Goal: Task Accomplishment & Management: Complete application form

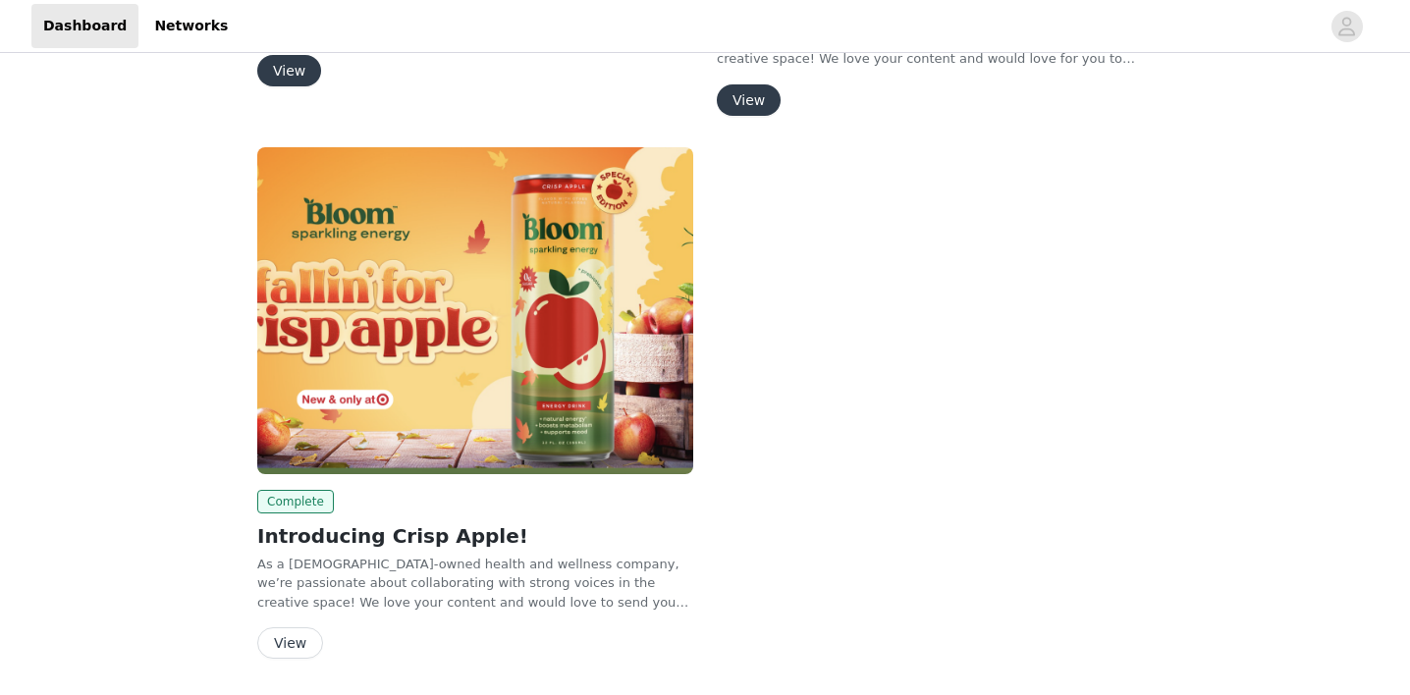
scroll to position [569, 0]
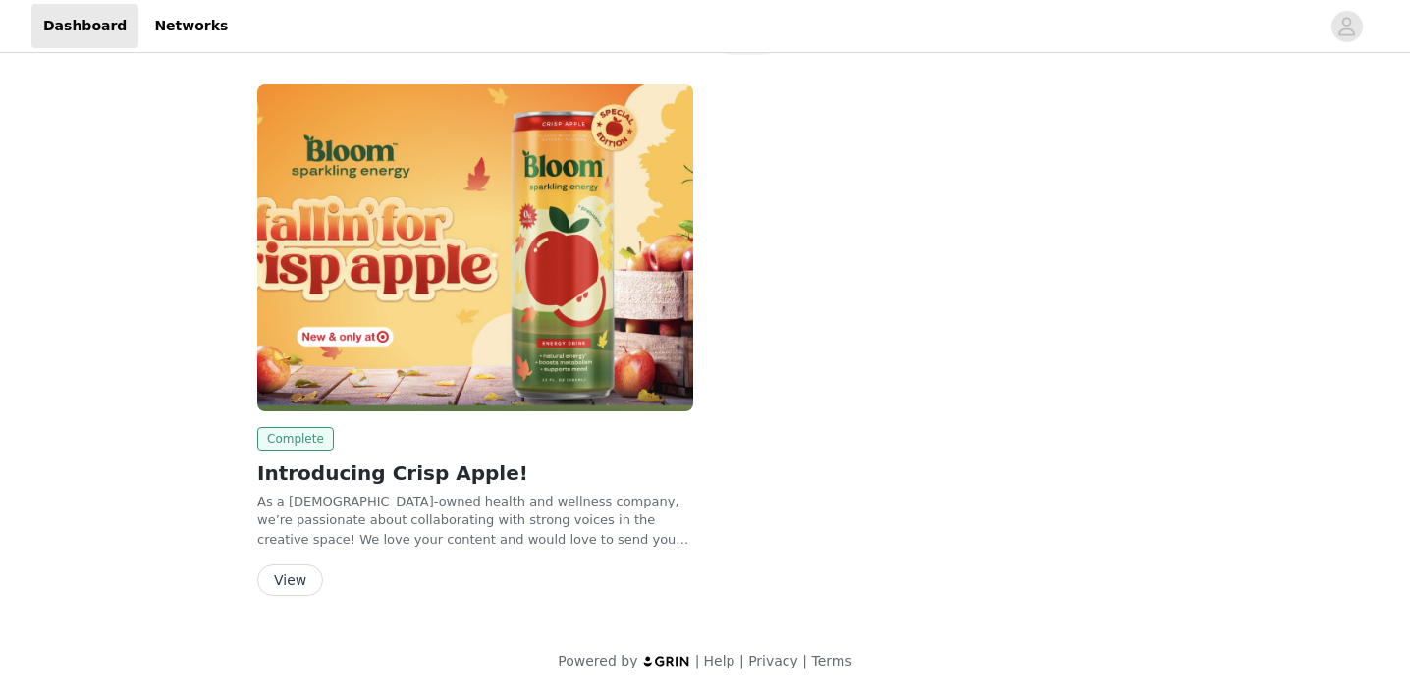
click at [305, 437] on span "Complete" at bounding box center [295, 439] width 77 height 24
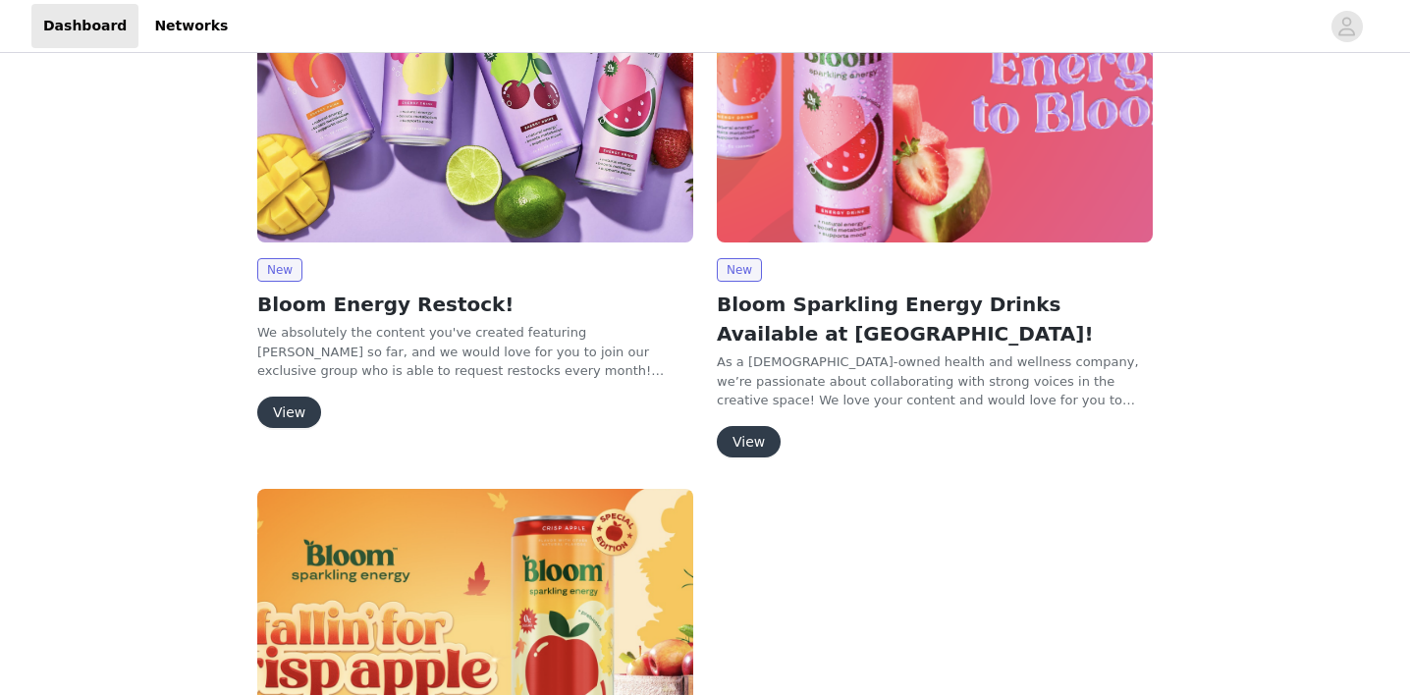
scroll to position [0, 0]
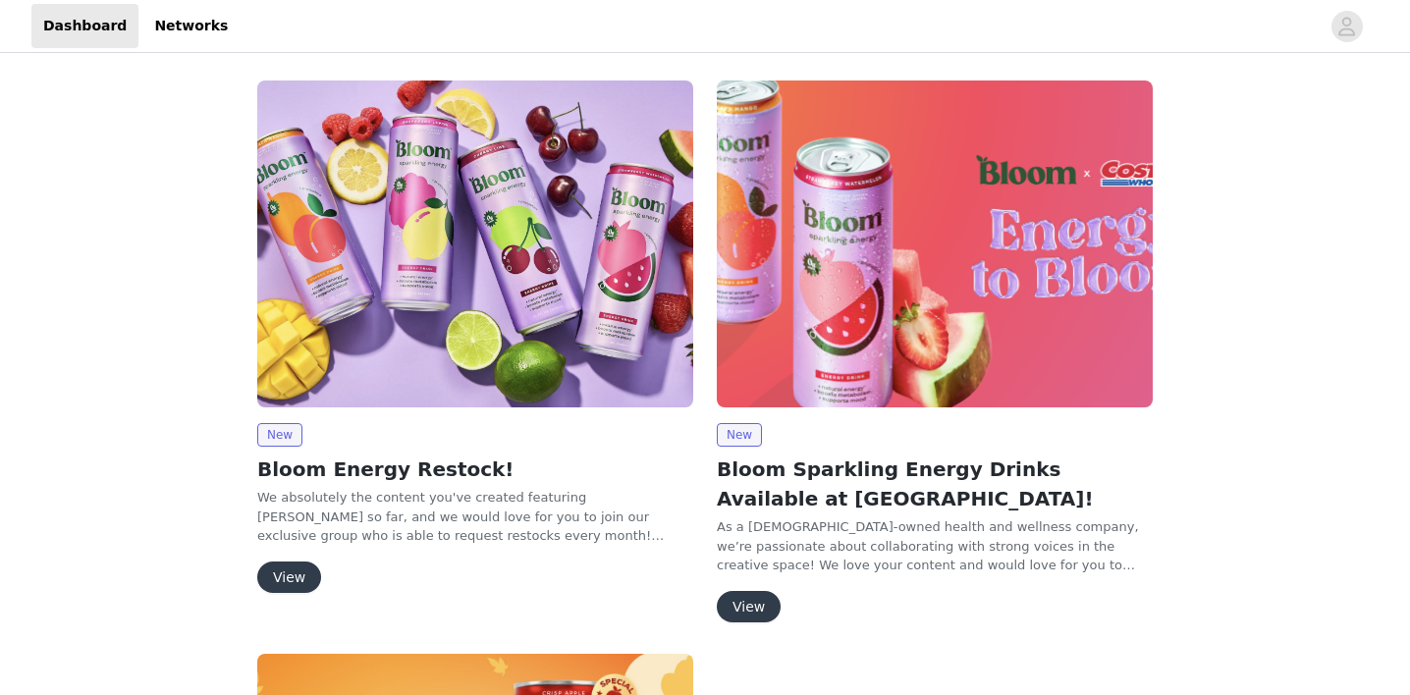
click at [753, 607] on button "View" at bounding box center [749, 606] width 64 height 31
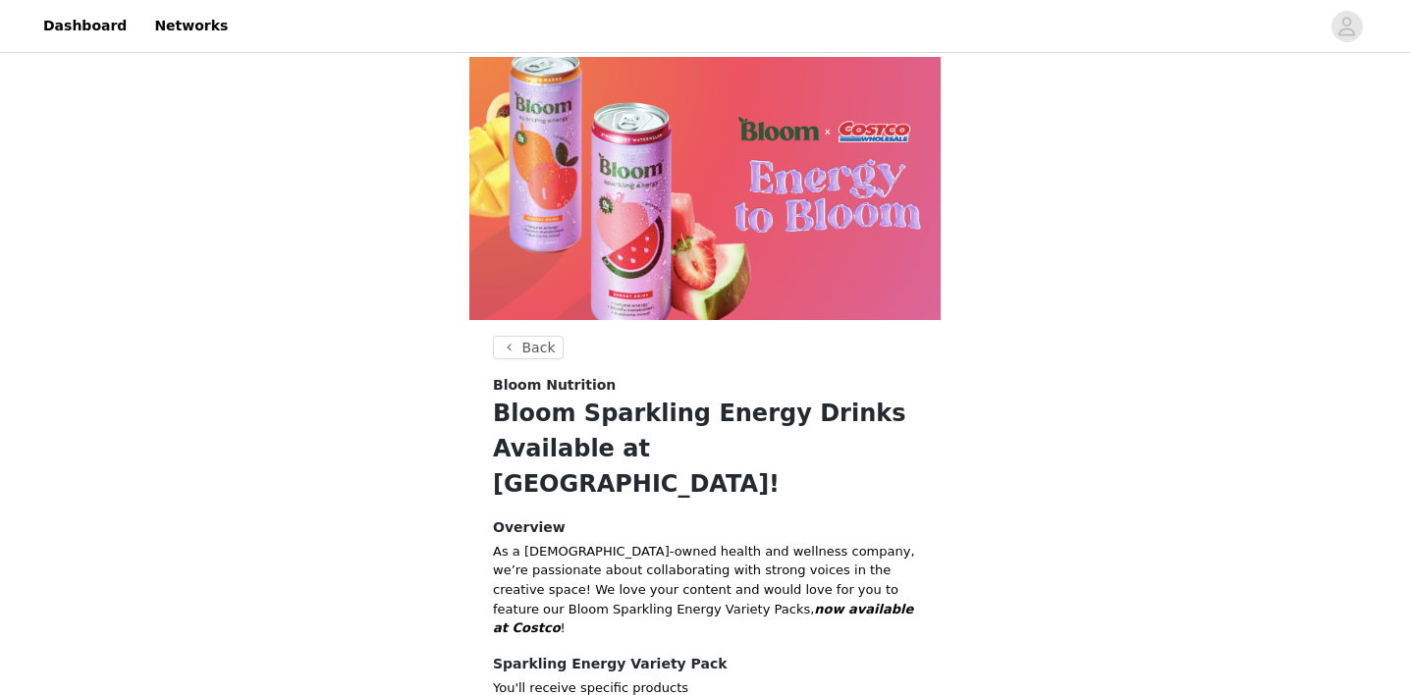
scroll to position [214, 0]
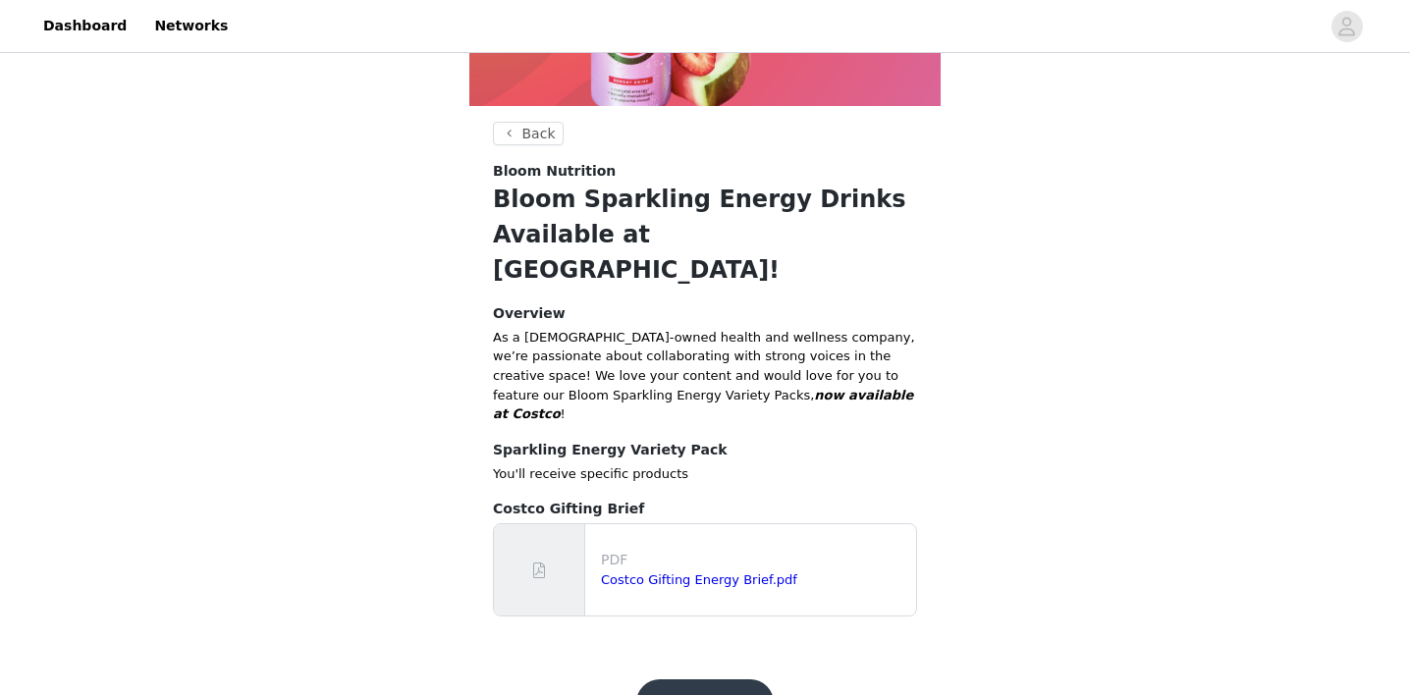
click at [716, 679] on button "Get Started!" at bounding box center [704, 702] width 136 height 47
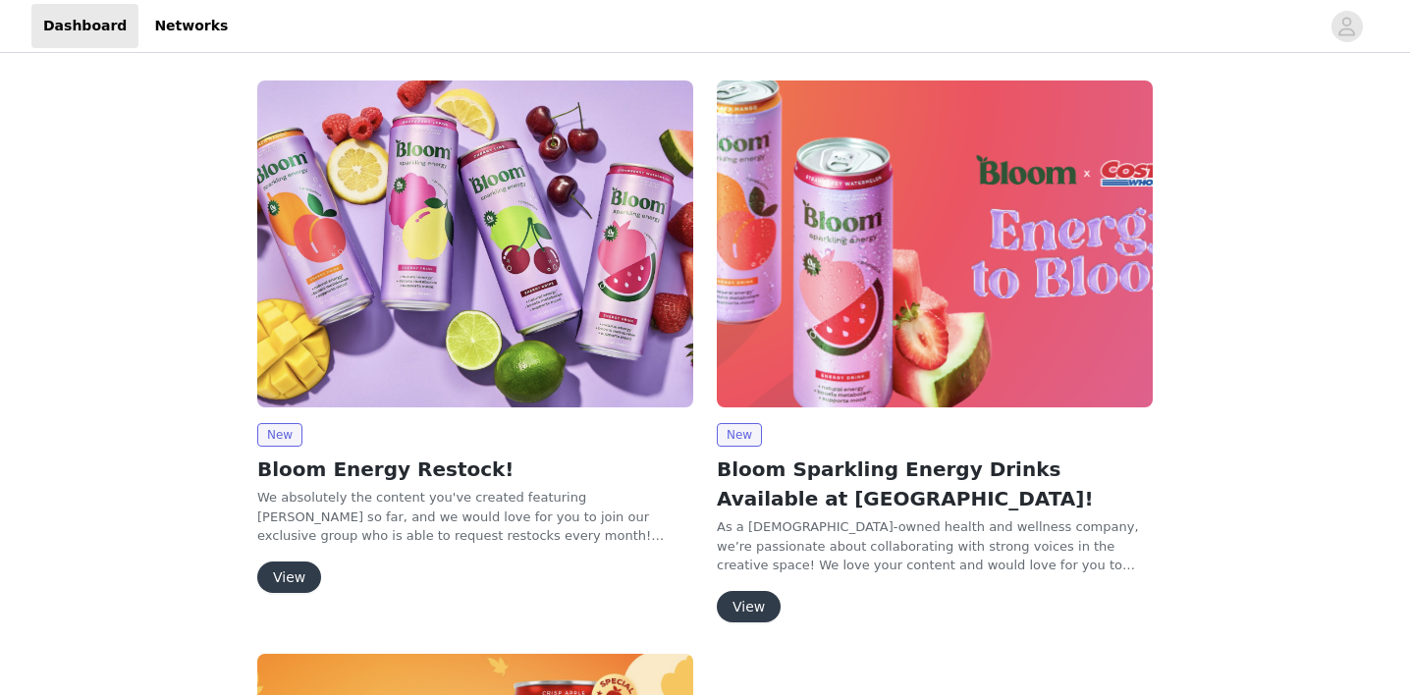
click at [296, 570] on button "View" at bounding box center [289, 577] width 64 height 31
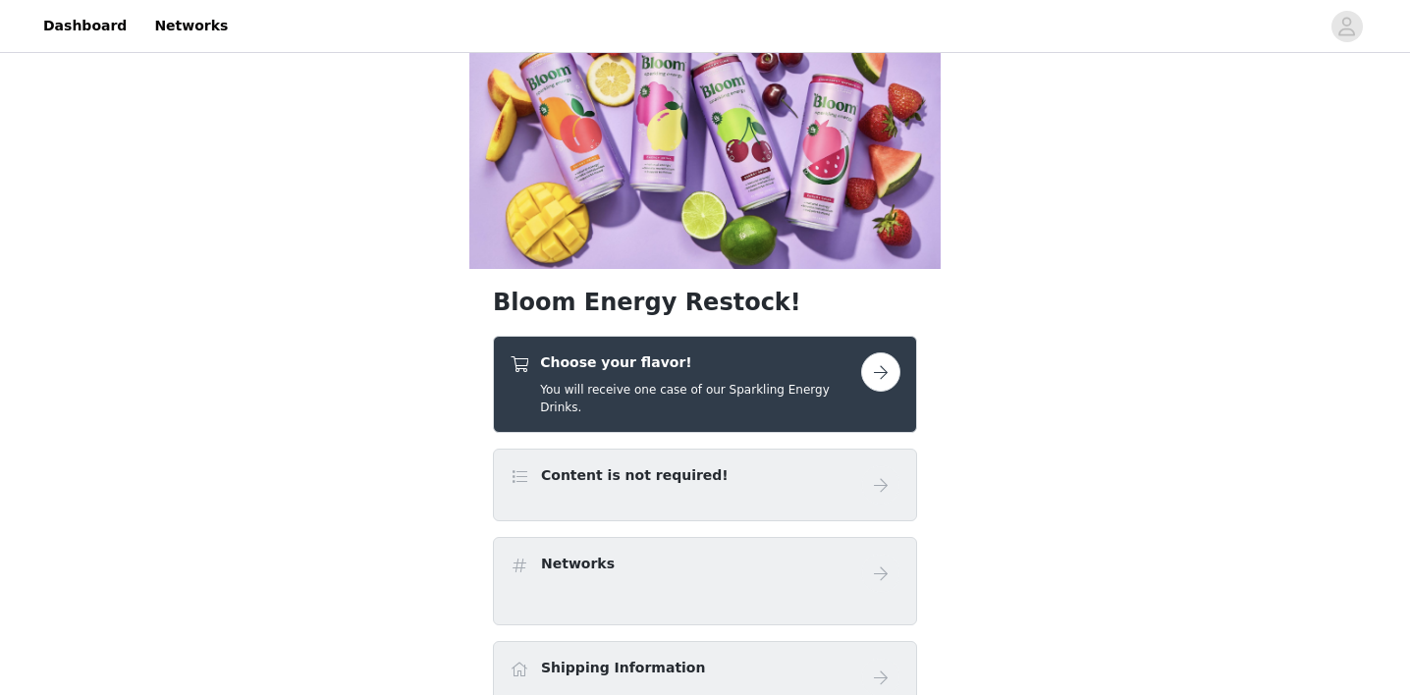
scroll to position [36, 0]
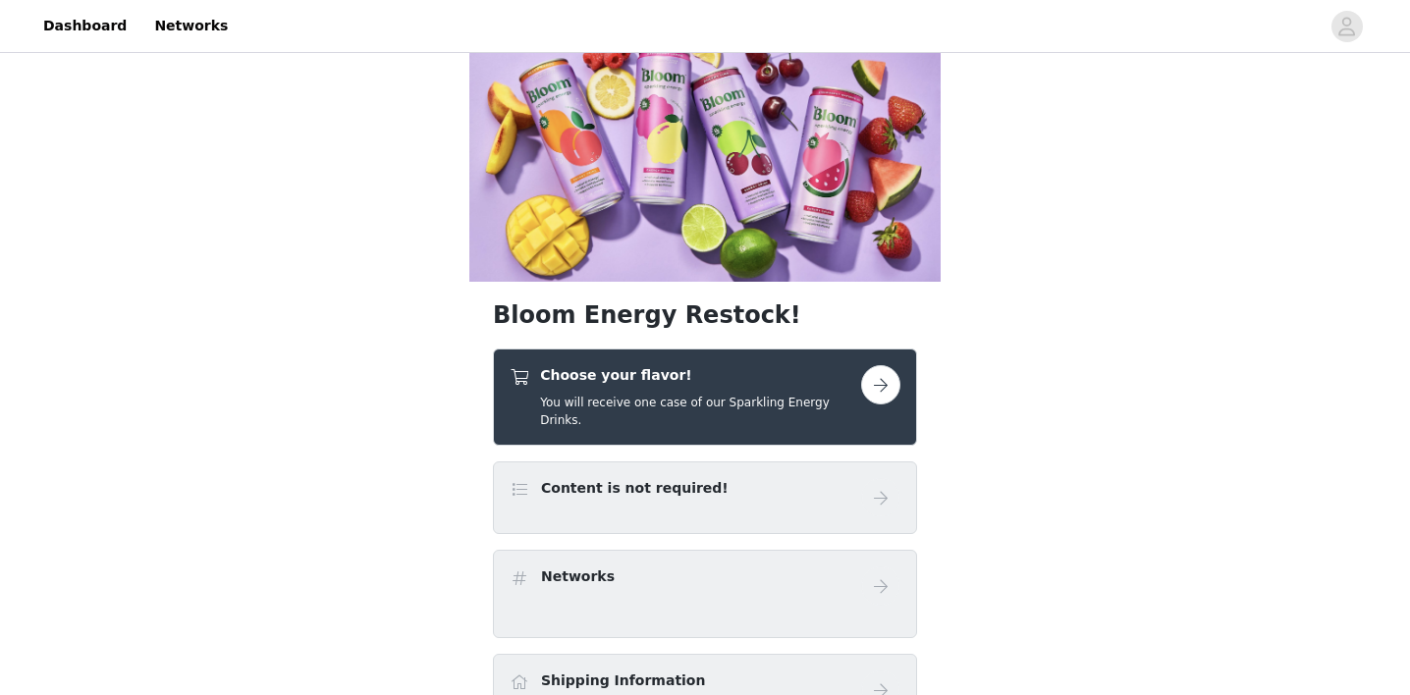
click at [878, 365] on button "button" at bounding box center [880, 384] width 39 height 39
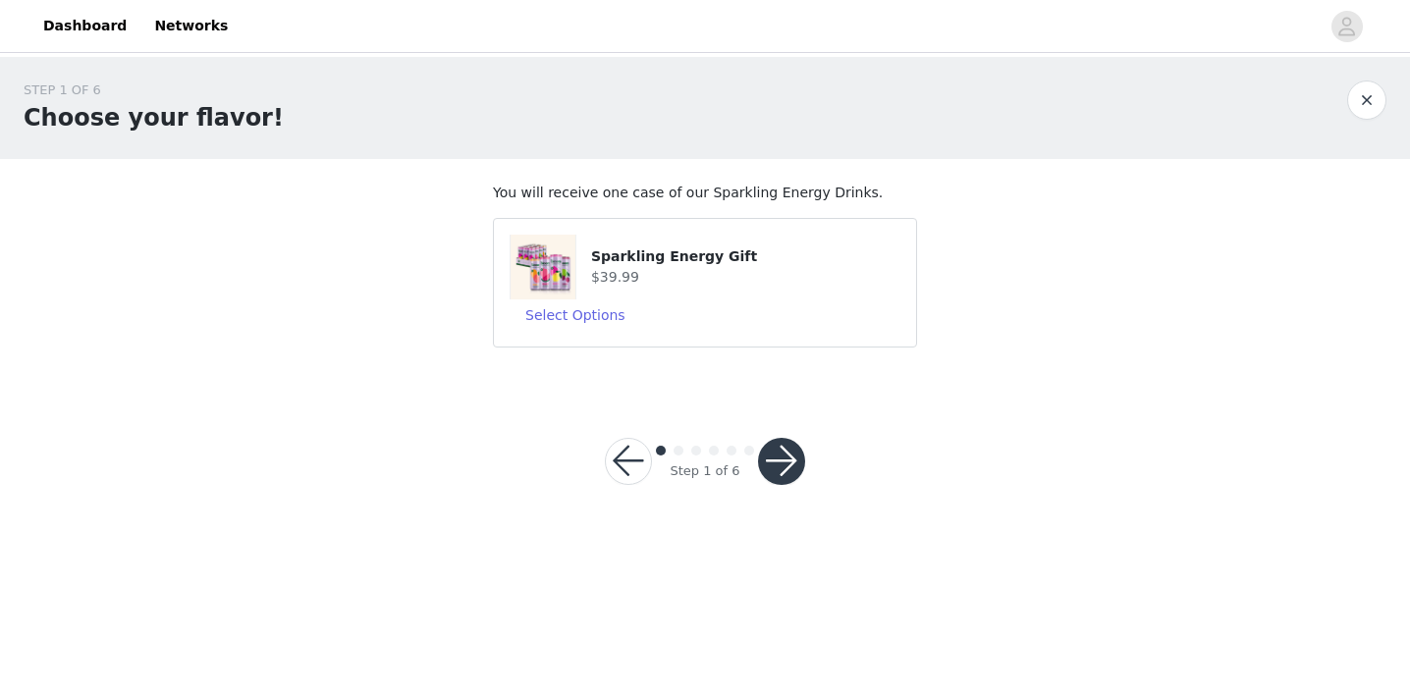
click at [781, 473] on button "button" at bounding box center [781, 461] width 47 height 47
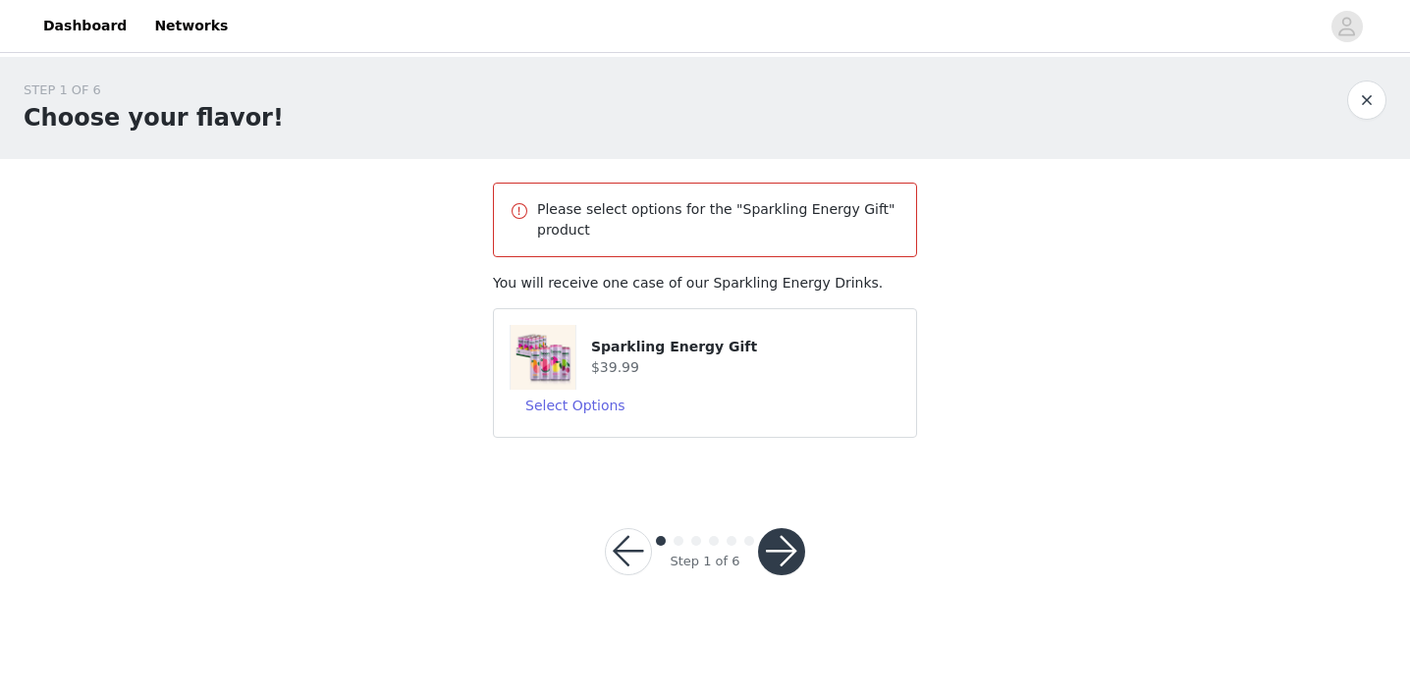
click at [599, 374] on h4 "$39.99" at bounding box center [745, 367] width 309 height 21
click at [585, 405] on button "Select Options" at bounding box center [576, 405] width 132 height 31
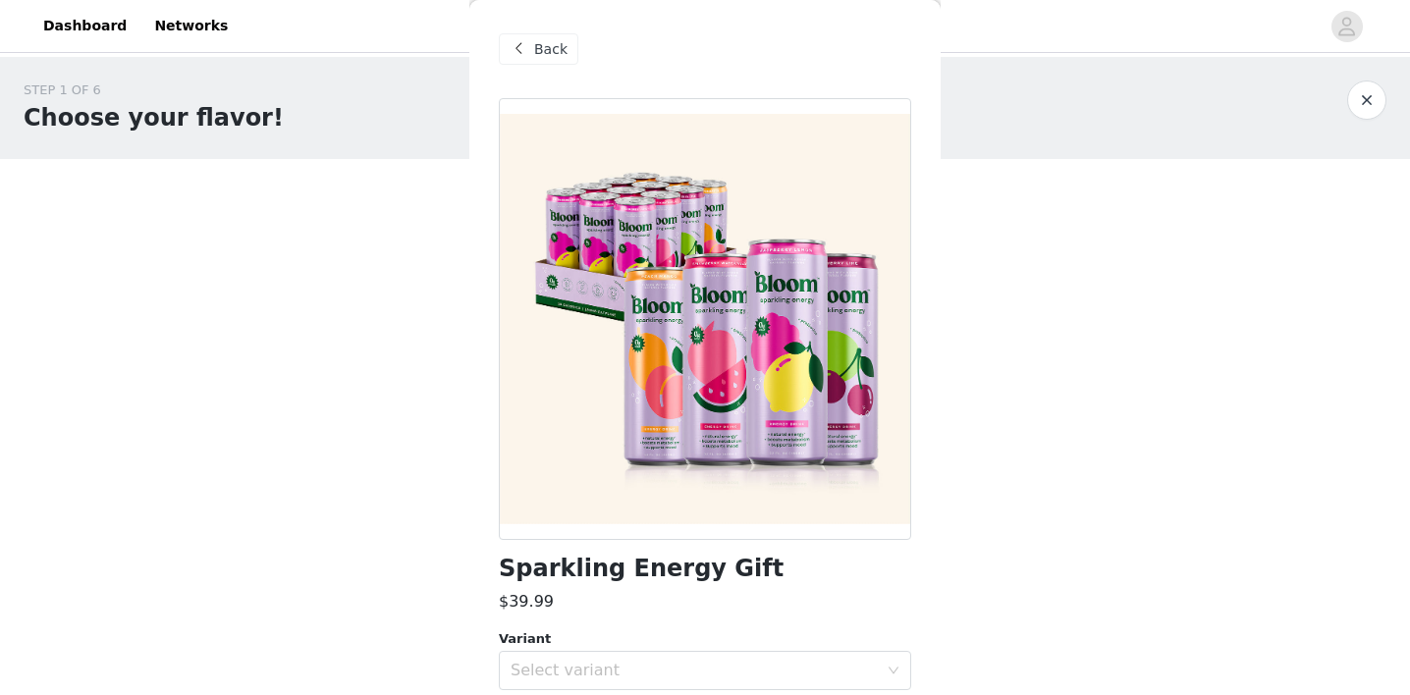
scroll to position [77, 0]
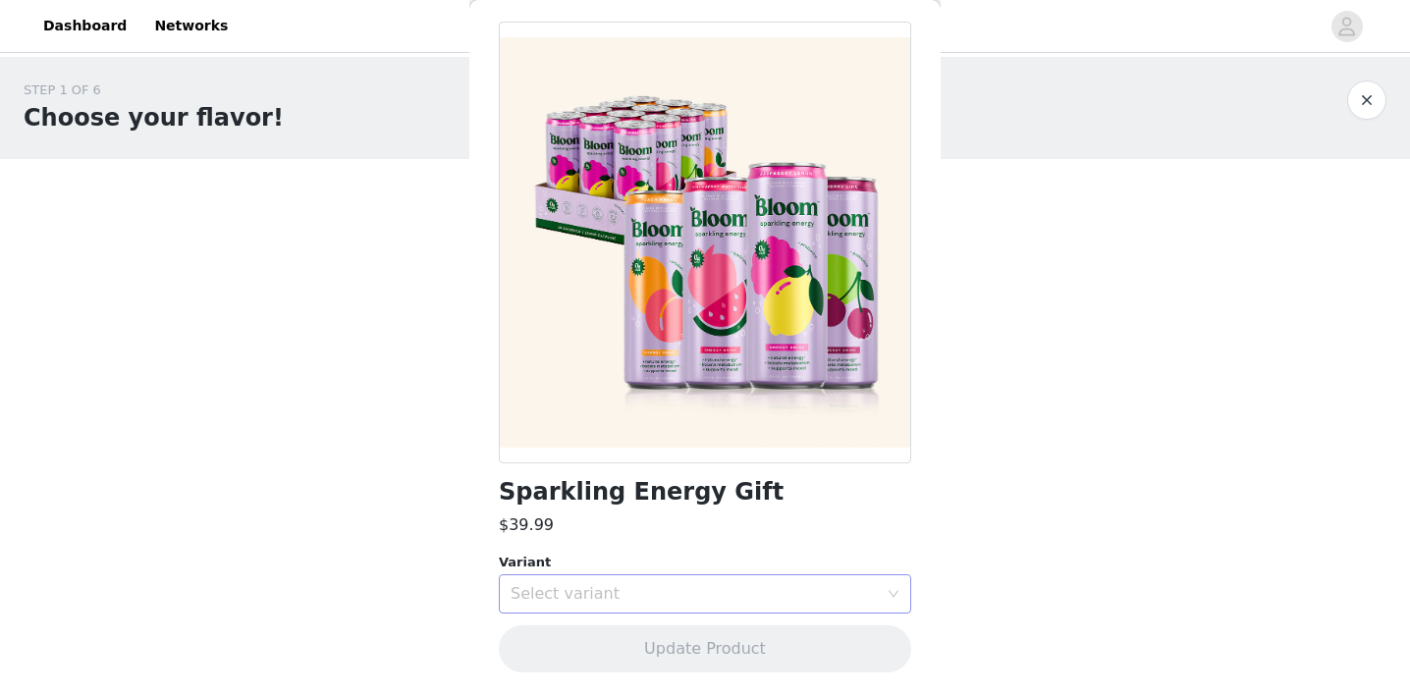
click at [649, 584] on div "Select variant" at bounding box center [694, 594] width 367 height 20
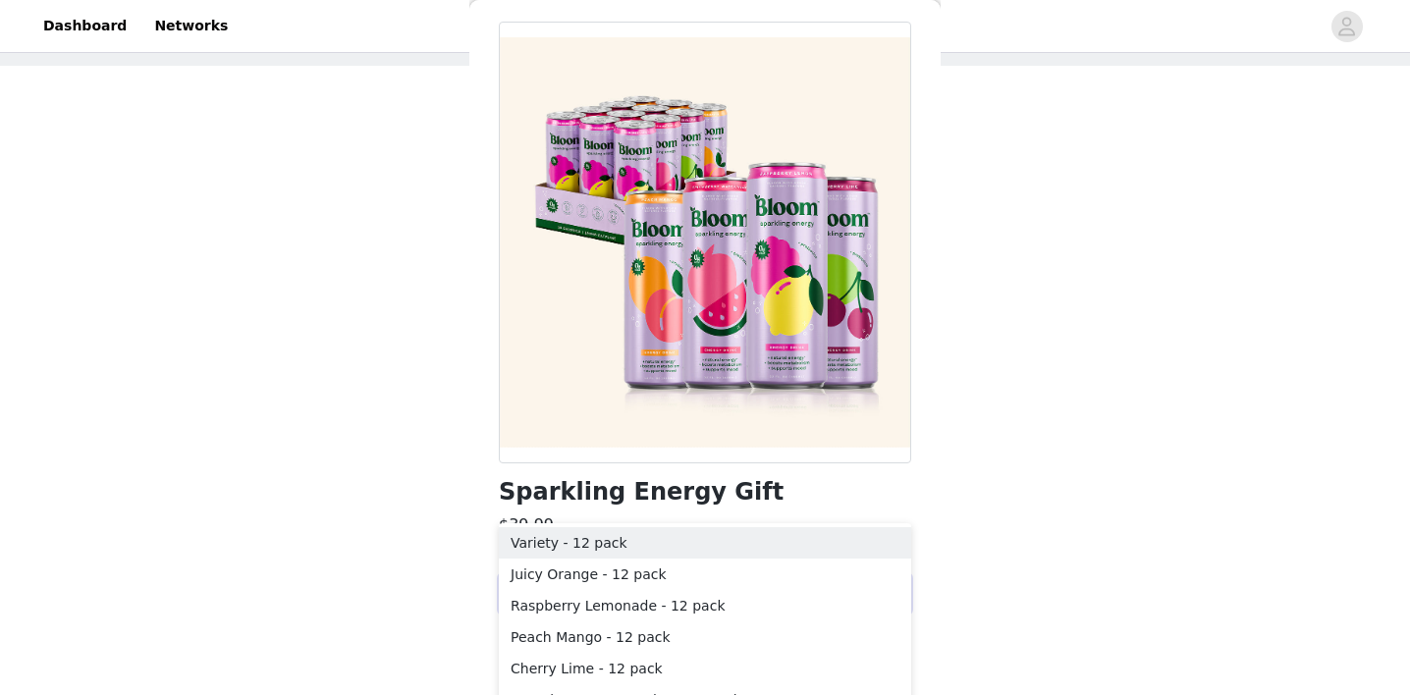
scroll to position [118, 0]
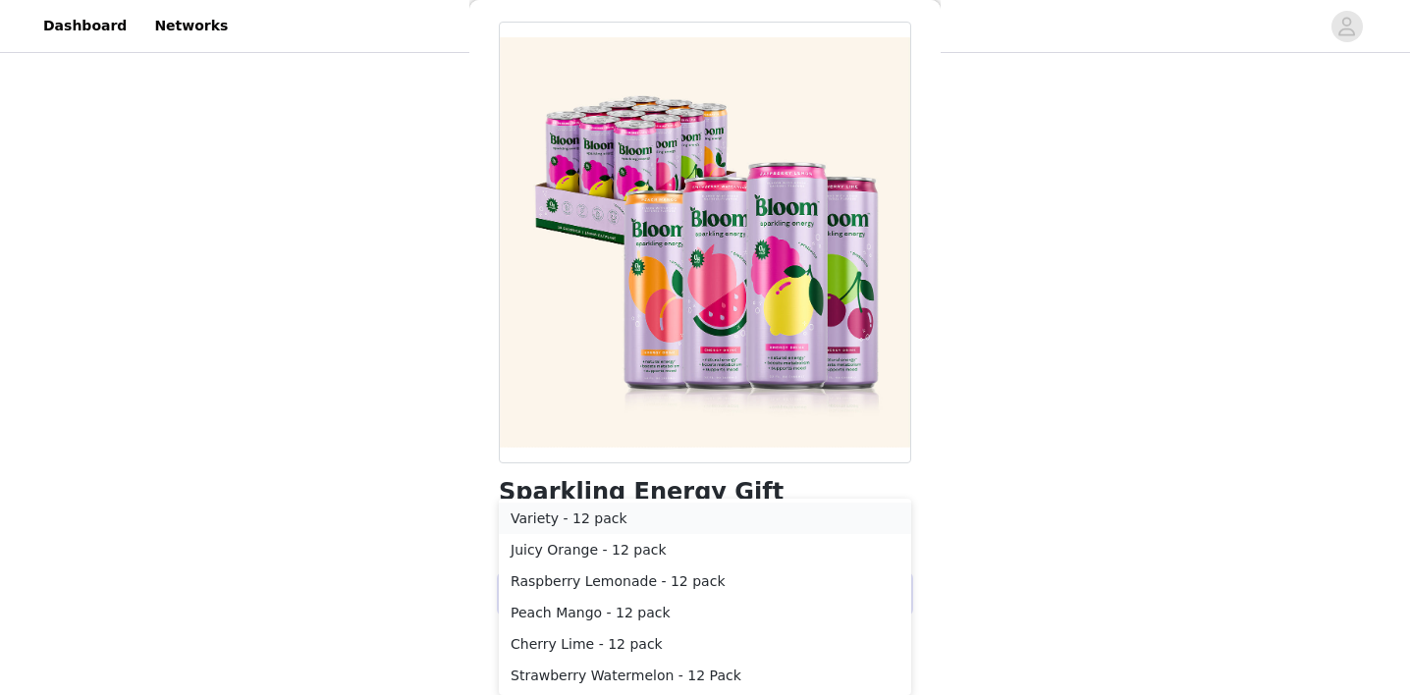
click at [622, 510] on li "Variety - 12 pack" at bounding box center [705, 518] width 412 height 31
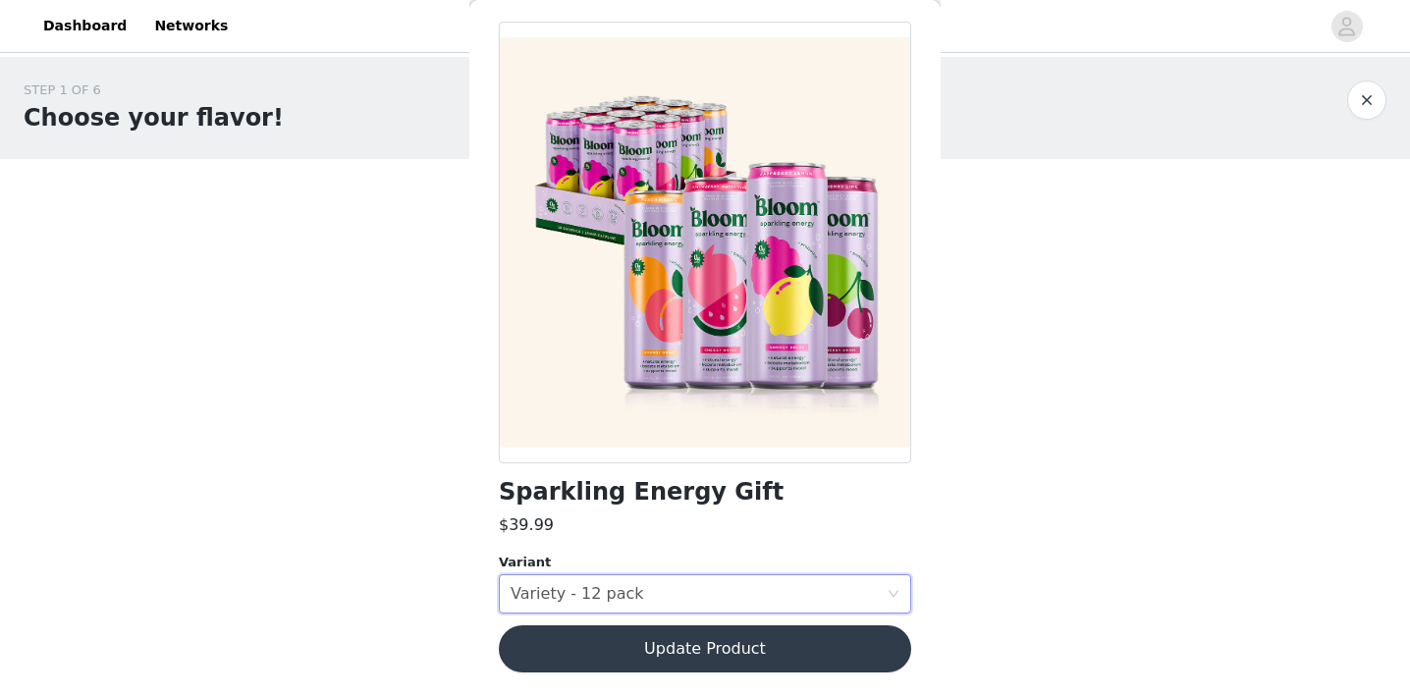
scroll to position [0, 0]
click at [702, 647] on button "Update Product" at bounding box center [705, 648] width 412 height 47
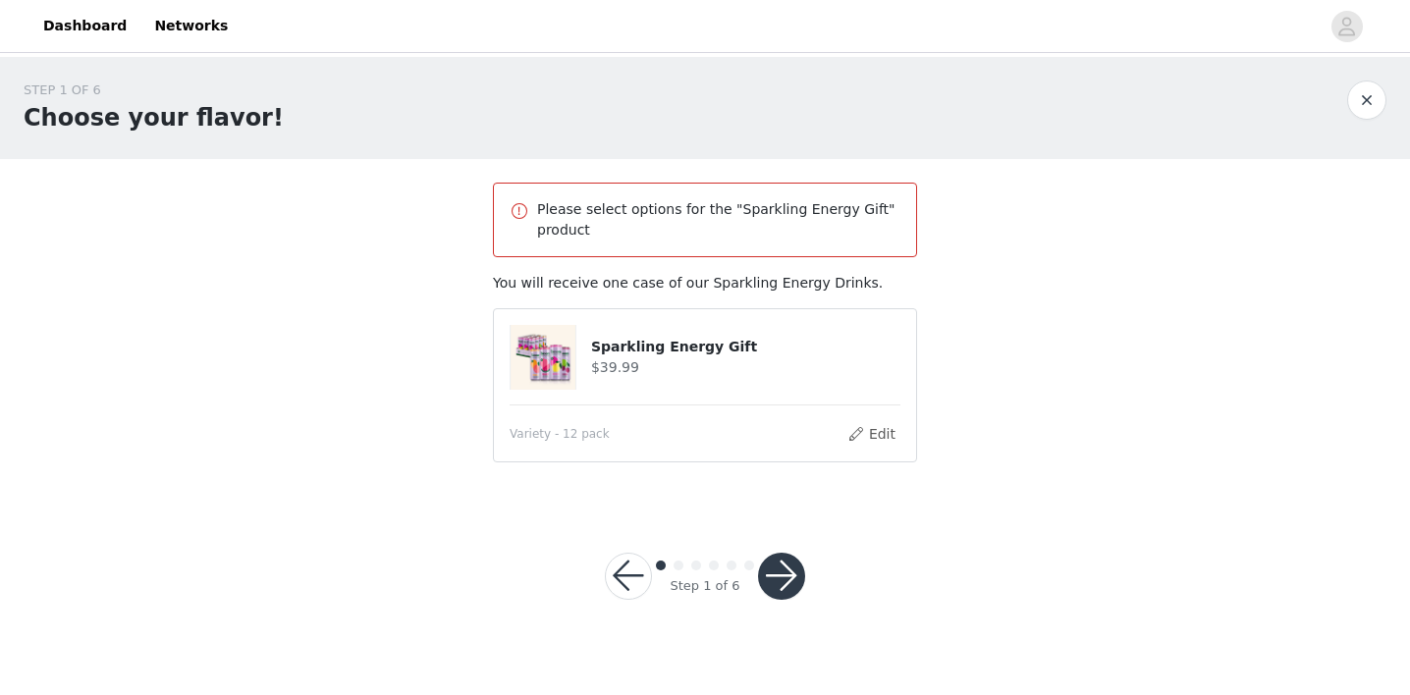
click at [791, 574] on button "button" at bounding box center [781, 576] width 47 height 47
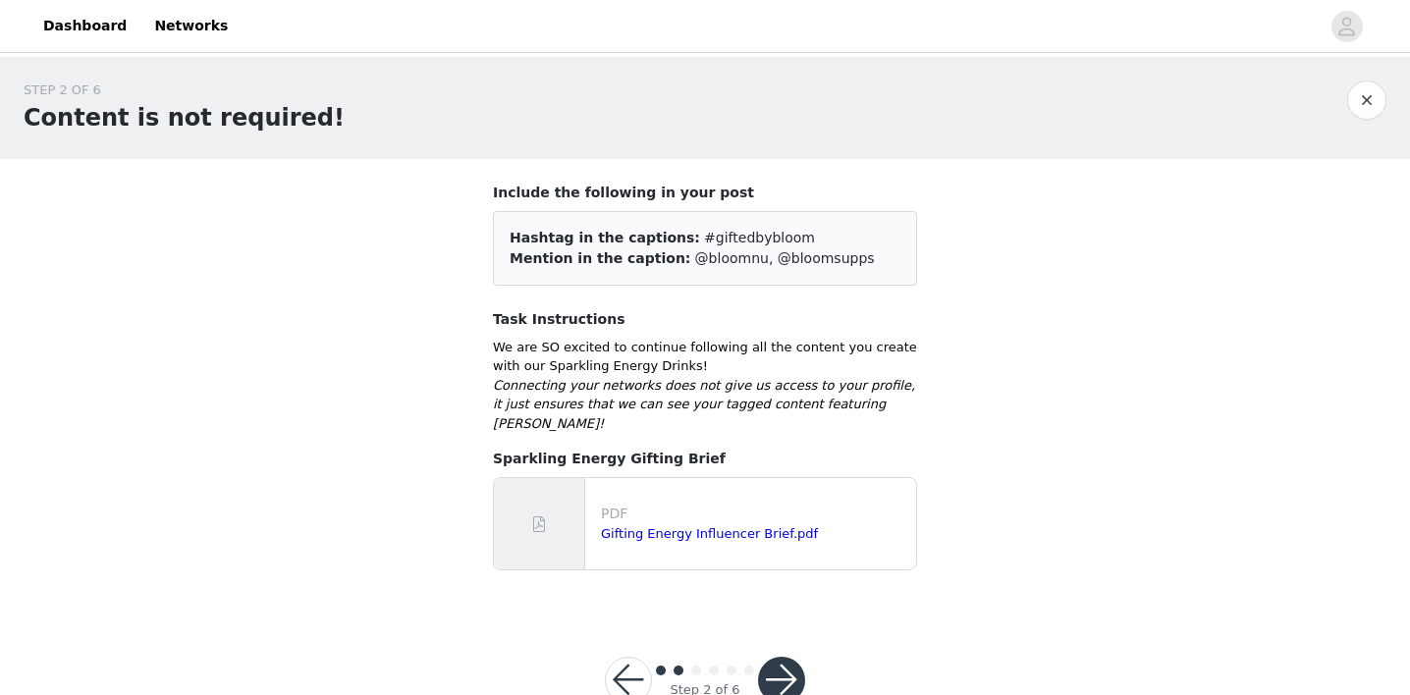
click at [780, 668] on button "button" at bounding box center [781, 680] width 47 height 47
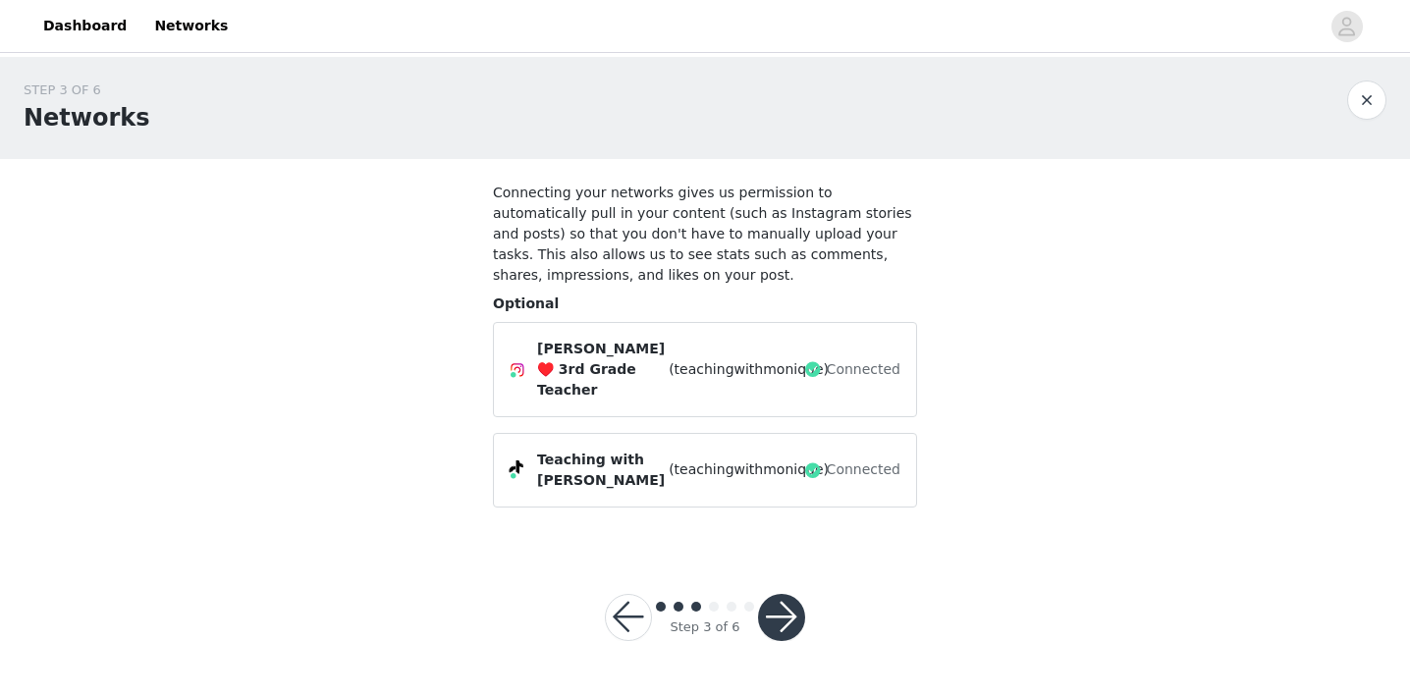
click at [776, 598] on button "button" at bounding box center [781, 617] width 47 height 47
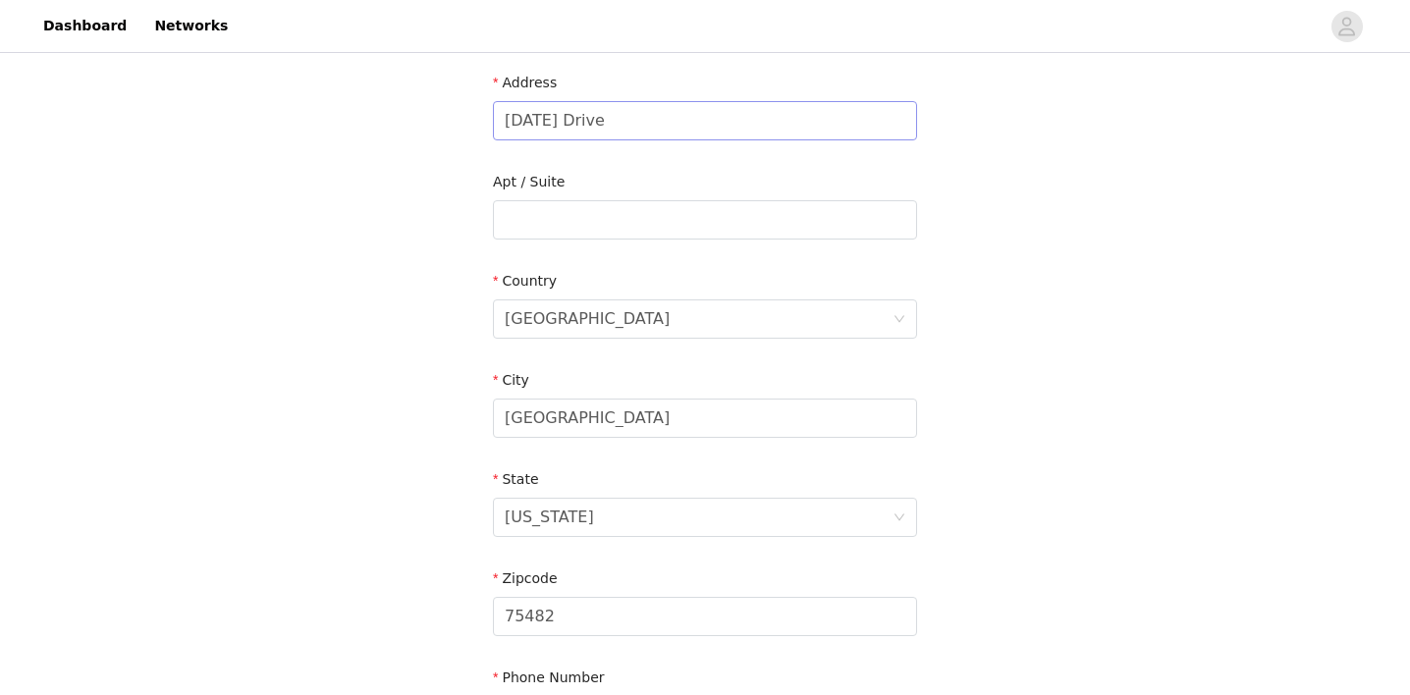
scroll to position [643, 0]
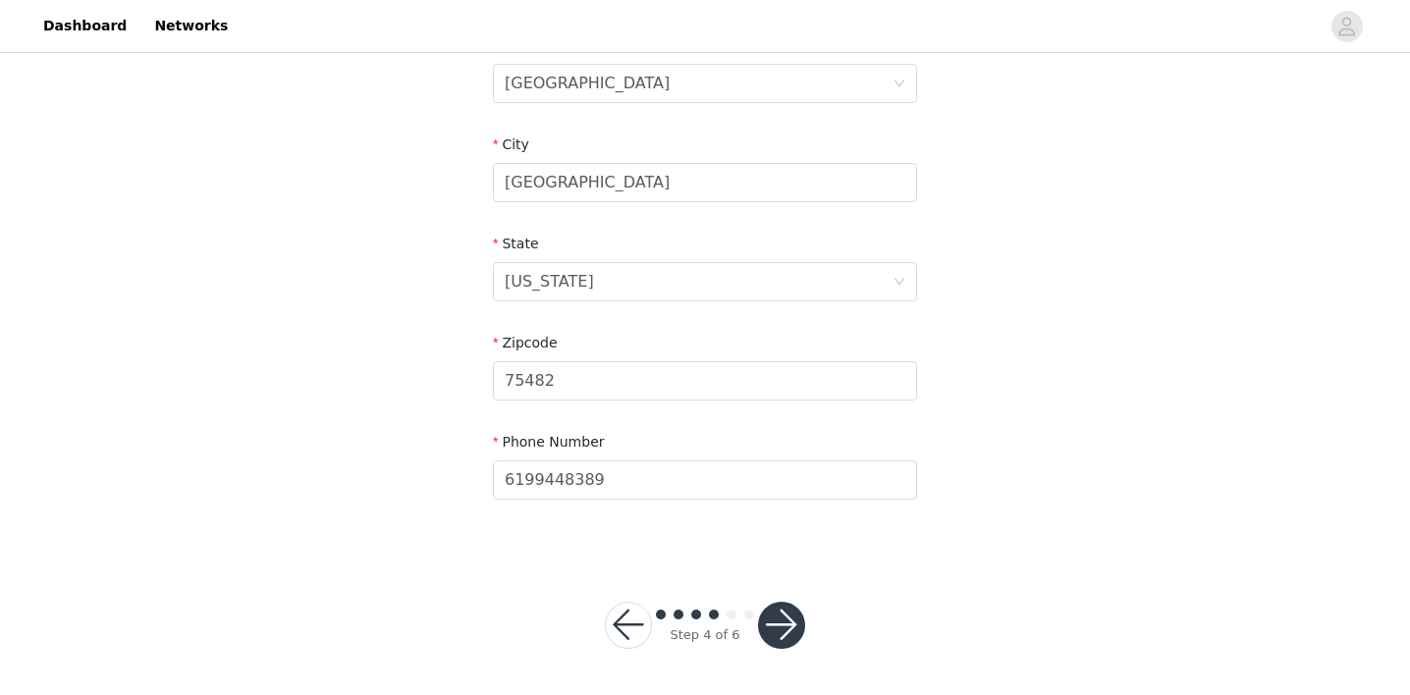
click at [806, 628] on div "Step 4 of 6" at bounding box center [704, 625] width 247 height 94
click at [795, 628] on button "button" at bounding box center [781, 625] width 47 height 47
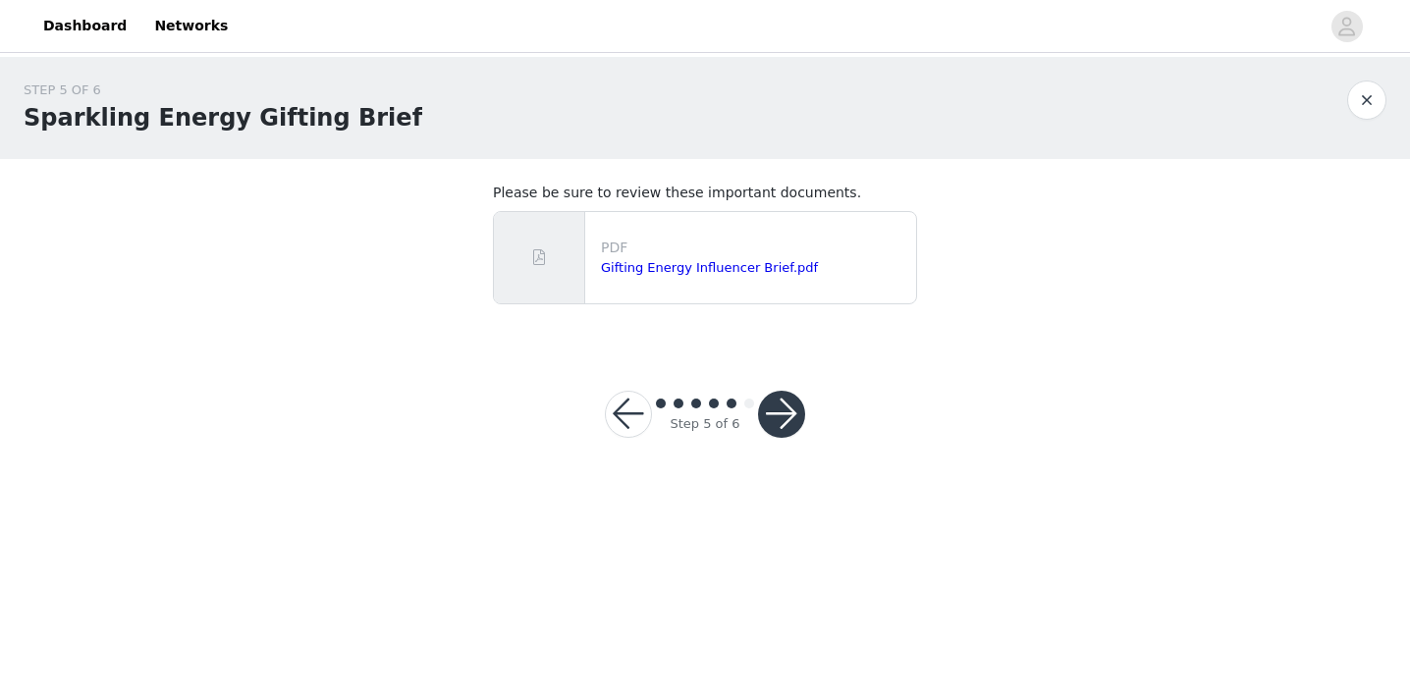
click at [777, 423] on button "button" at bounding box center [781, 414] width 47 height 47
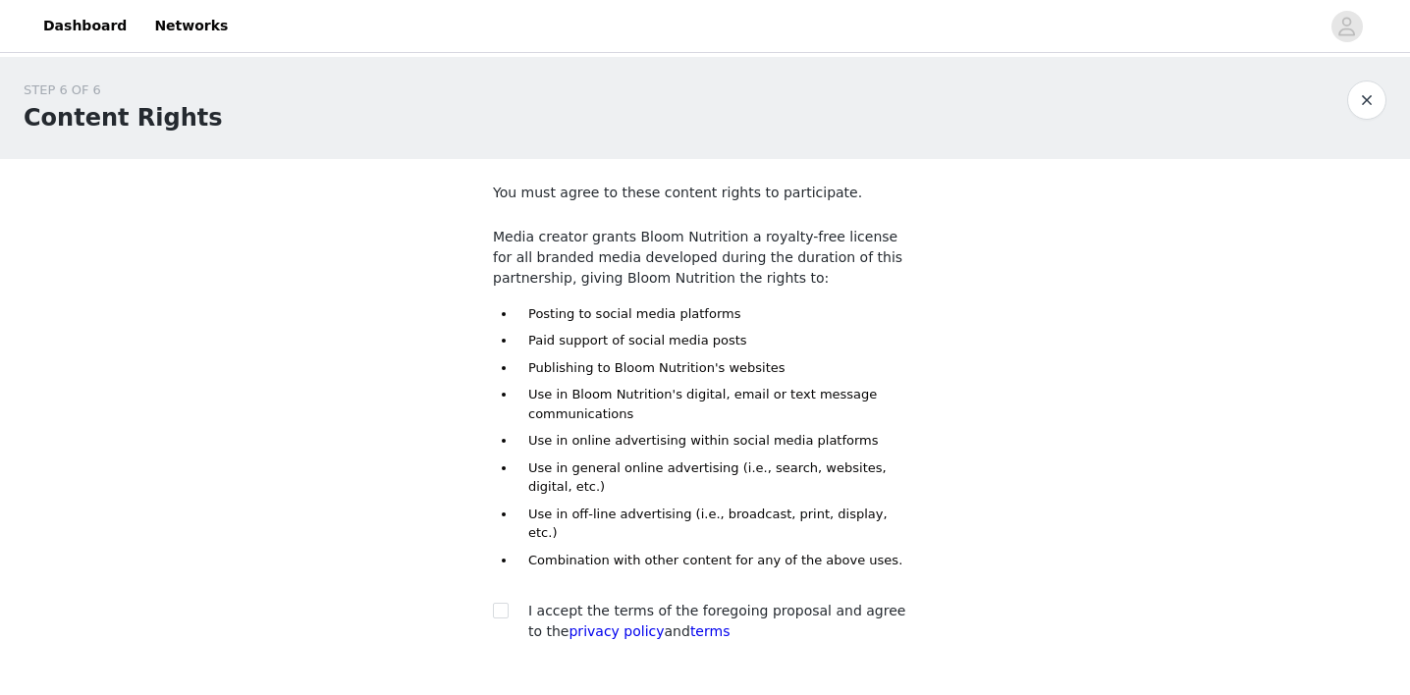
scroll to position [124, 0]
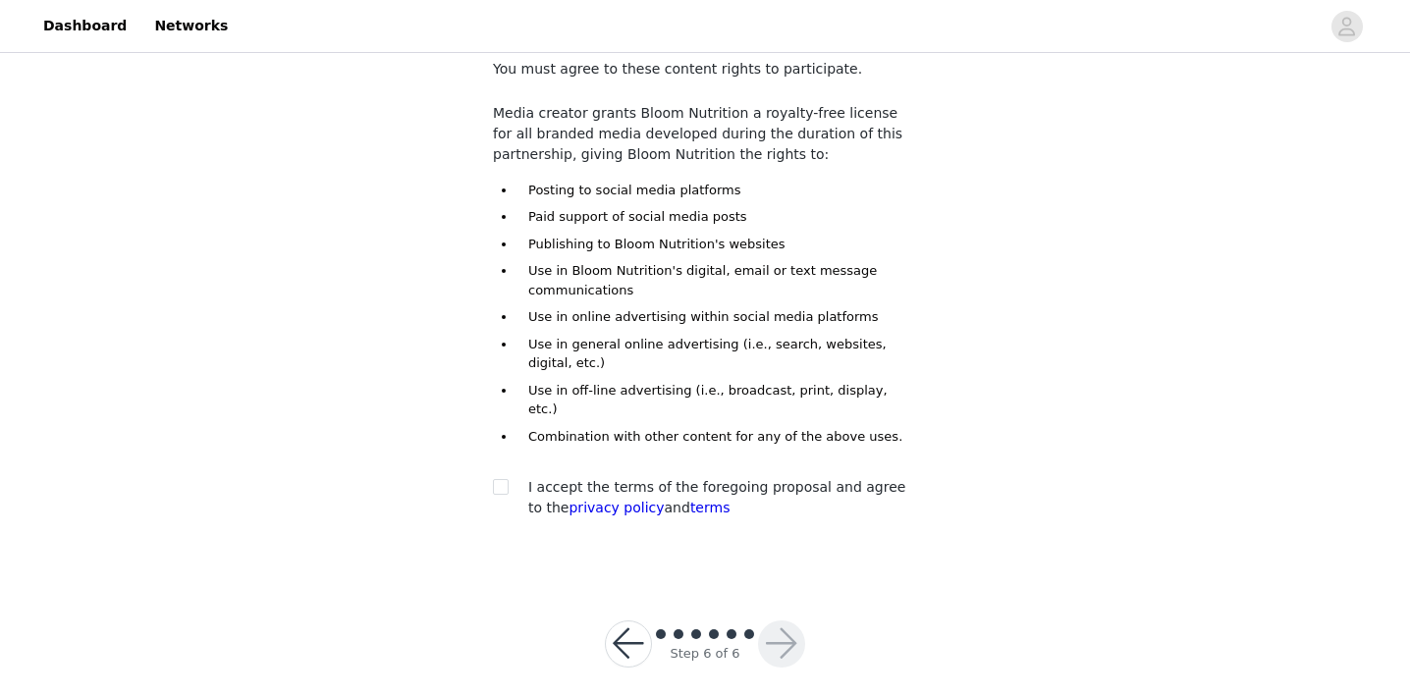
click at [510, 477] on div at bounding box center [506, 487] width 27 height 21
click at [499, 479] on input "checkbox" at bounding box center [500, 486] width 14 height 14
checkbox input "true"
click at [779, 627] on button "button" at bounding box center [781, 643] width 47 height 47
